Goal: Information Seeking & Learning: Learn about a topic

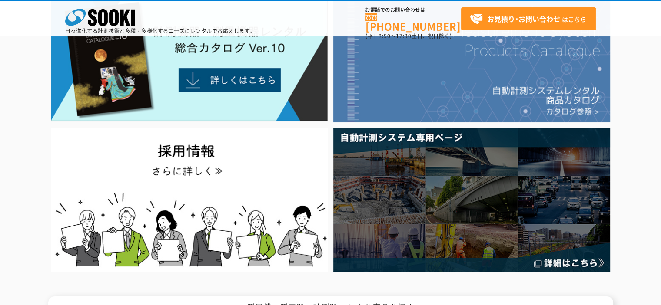
scroll to position [43, 0]
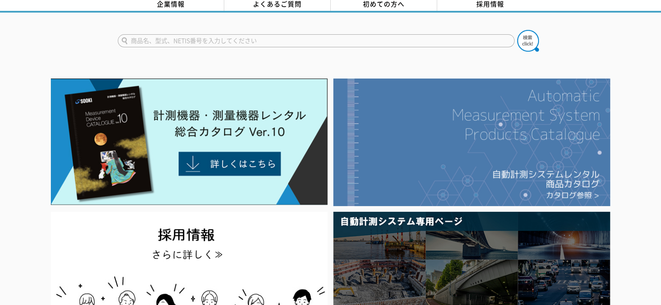
click at [494, 158] on img at bounding box center [471, 143] width 277 height 128
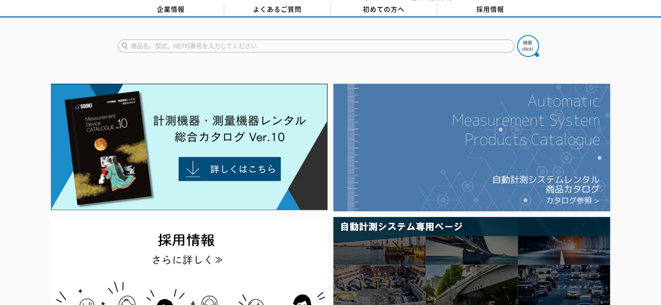
scroll to position [0, 0]
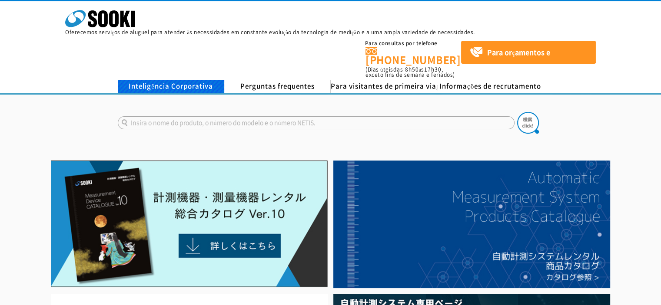
click at [182, 81] on font "Inteligência Corporativa" at bounding box center [171, 86] width 84 height 10
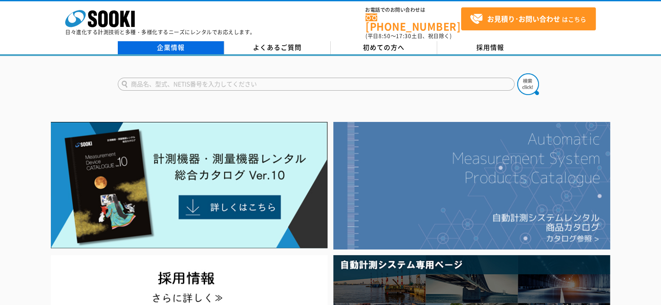
click at [531, 165] on img at bounding box center [471, 186] width 277 height 128
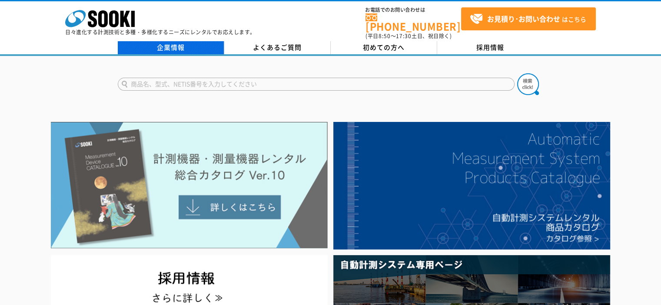
scroll to position [87, 0]
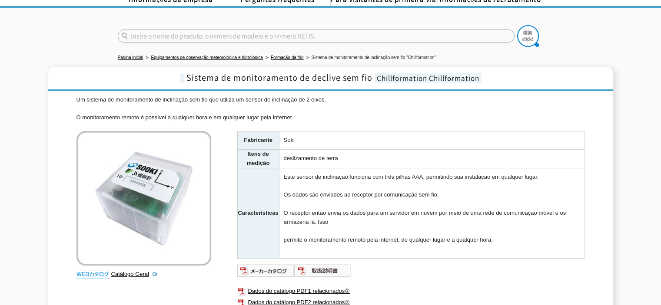
scroll to position [43, 0]
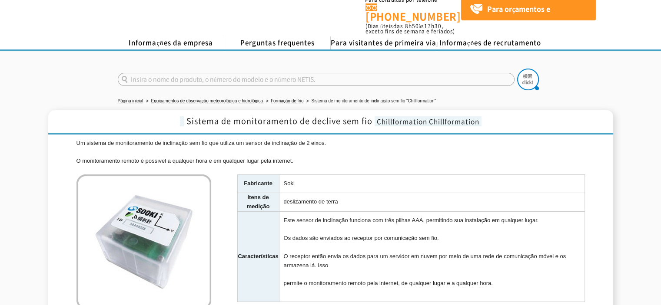
drag, startPoint x: 77, startPoint y: 133, endPoint x: 366, endPoint y: 153, distance: 289.6
click at [366, 153] on div "Um sistema de monitoramento de inclinação sem fio que utiliza um sensor de incl…" at bounding box center [330, 152] width 508 height 27
drag, startPoint x: 358, startPoint y: 195, endPoint x: 300, endPoint y: 178, distance: 59.7
click at [285, 193] on td "deslizamento de terra" at bounding box center [431, 202] width 305 height 19
drag, startPoint x: 86, startPoint y: 136, endPoint x: 319, endPoint y: 154, distance: 232.8
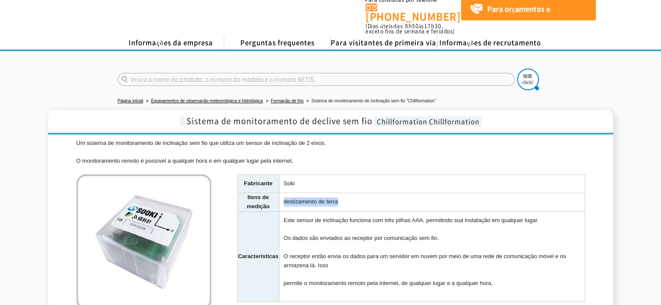
click at [319, 154] on div "Sistema de monitoramento de declive sem fio Chillformation Chillformation Um si…" at bounding box center [330, 256] width 565 height 293
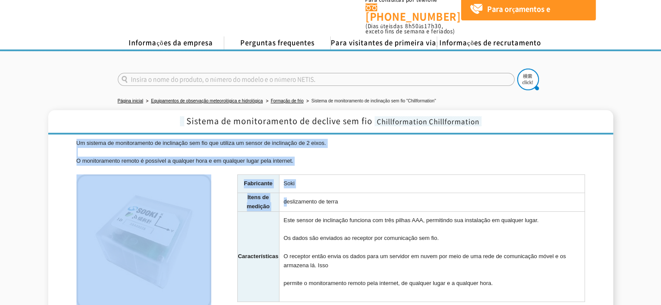
click at [289, 199] on font "deslizamento de terra" at bounding box center [311, 202] width 54 height 7
drag, startPoint x: 262, startPoint y: 186, endPoint x: 256, endPoint y: 179, distance: 9.9
click at [262, 194] on font "Itens de medição" at bounding box center [258, 202] width 23 height 16
drag, startPoint x: 258, startPoint y: 173, endPoint x: 276, endPoint y: 176, distance: 18.9
click at [260, 180] on font "Fabricante" at bounding box center [258, 183] width 29 height 7
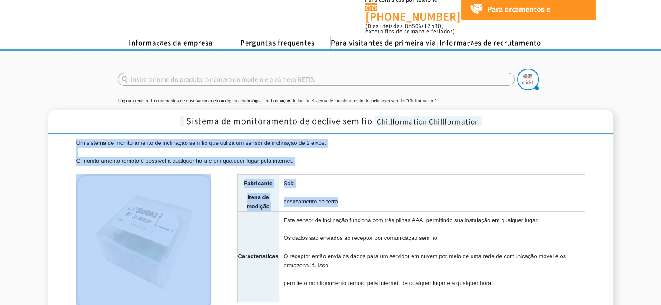
click at [352, 193] on td "deslizamento de terra" at bounding box center [431, 202] width 305 height 19
drag, startPoint x: 358, startPoint y: 193, endPoint x: 328, endPoint y: 196, distance: 30.1
click at [328, 196] on td "deslizamento de terra" at bounding box center [431, 202] width 305 height 19
click at [412, 181] on td "Soki" at bounding box center [431, 184] width 305 height 18
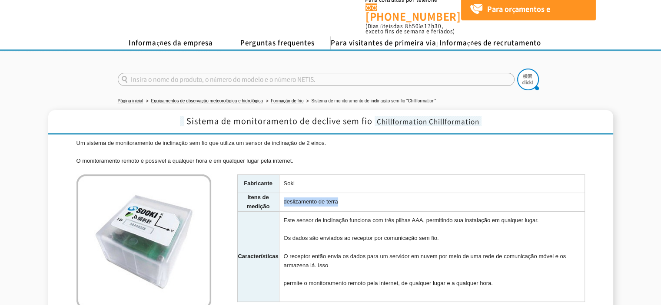
drag, startPoint x: 369, startPoint y: 198, endPoint x: 287, endPoint y: 194, distance: 82.2
click at [287, 194] on td "deslizamento de terra" at bounding box center [431, 202] width 305 height 19
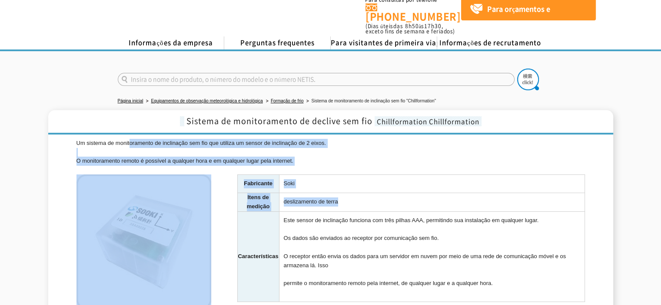
drag, startPoint x: 282, startPoint y: 149, endPoint x: 153, endPoint y: 139, distance: 129.0
click at [148, 139] on div "Um sistema de monitoramento de inclinação sem fio que utiliza um sensor de incl…" at bounding box center [330, 152] width 508 height 27
click at [154, 140] on font "Um sistema de monitoramento de inclinação sem fio que utiliza um sensor de incl…" at bounding box center [200, 143] width 249 height 7
drag, startPoint x: 78, startPoint y: 142, endPoint x: 74, endPoint y: 139, distance: 4.9
click at [75, 139] on div "Sistema de monitoramento de declive sem fio Chillformation Chillformation Um si…" at bounding box center [330, 256] width 565 height 293
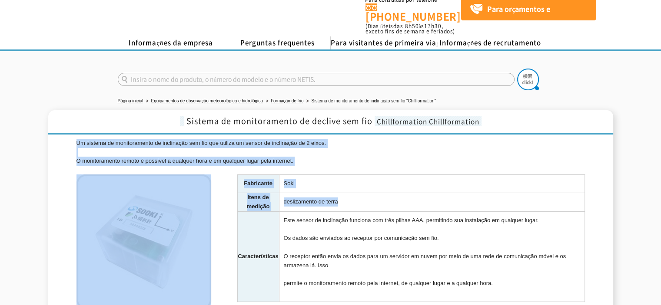
click at [412, 158] on div "Um sistema de monitoramento de inclinação sem fio que utiliza um sensor de incl…" at bounding box center [330, 271] width 508 height 264
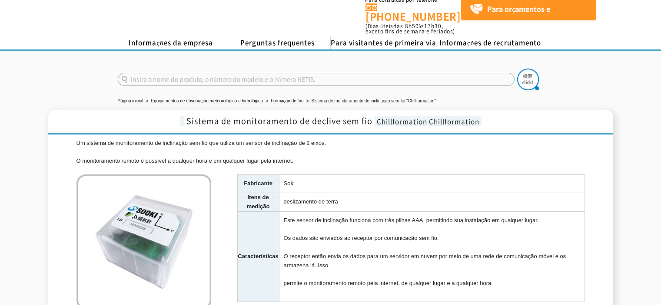
drag, startPoint x: 76, startPoint y: 133, endPoint x: 332, endPoint y: 151, distance: 256.1
click at [332, 150] on div "Um sistema de monitoramento de inclinação sem fio que utiliza um sensor de incl…" at bounding box center [330, 152] width 508 height 27
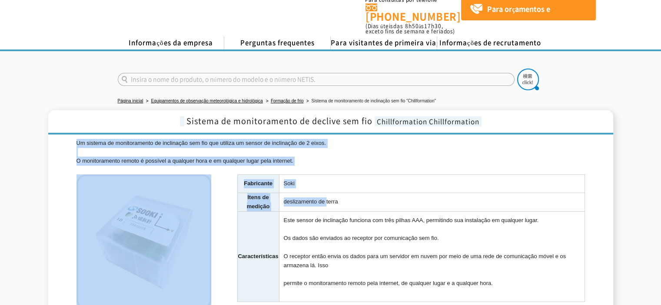
drag, startPoint x: 342, startPoint y: 194, endPoint x: 332, endPoint y: 193, distance: 10.5
click at [332, 199] on font "deslizamento de terra" at bounding box center [311, 202] width 54 height 7
click at [351, 195] on td "deslizamento de terra" at bounding box center [431, 202] width 305 height 19
copy div "Um sistema de monitoramento de inclinação sem fio que utiliza um sensor de incl…"
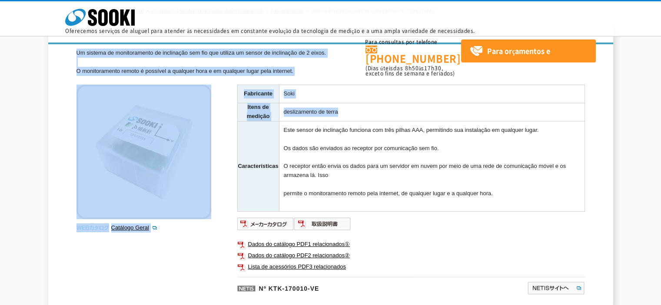
scroll to position [11, 0]
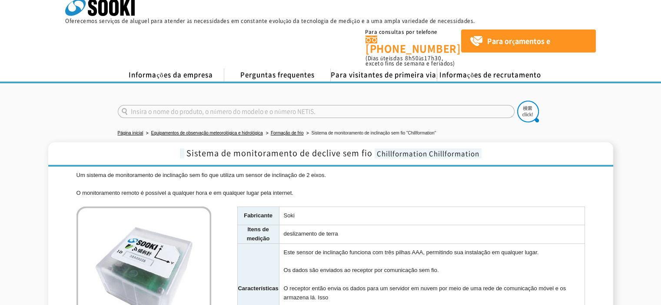
click at [377, 114] on form at bounding box center [331, 113] width 426 height 24
